Goal: Information Seeking & Learning: Learn about a topic

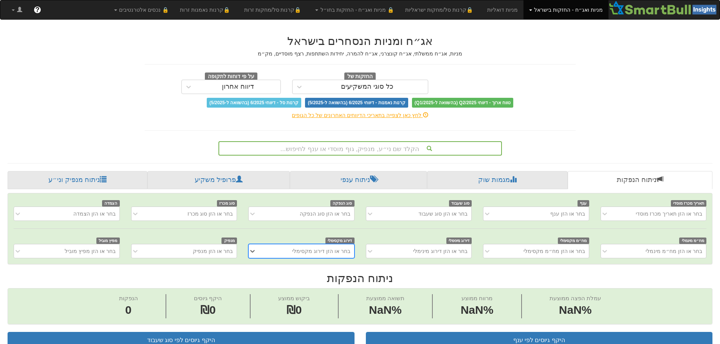
scroll to position [0, 6]
click at [395, 145] on div "הקלד שם ני״ע, מנפיק, גוף מוסדי או ענף לחיפוש..." at bounding box center [360, 148] width 282 height 13
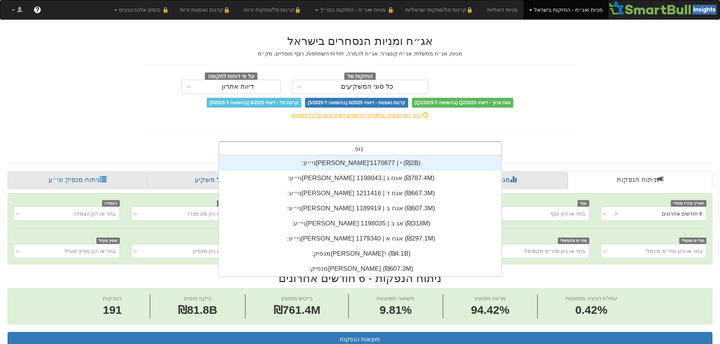
scroll to position [0, 1377]
type input "[PERSON_NAME]"
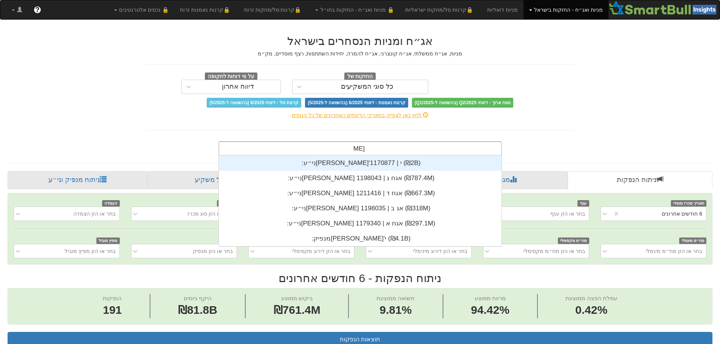
click at [365, 165] on div "ני״ע: ‏[PERSON_NAME]'י | 1170877 ‎(₪2B)‎" at bounding box center [360, 163] width 283 height 15
